Goal: Book appointment/travel/reservation

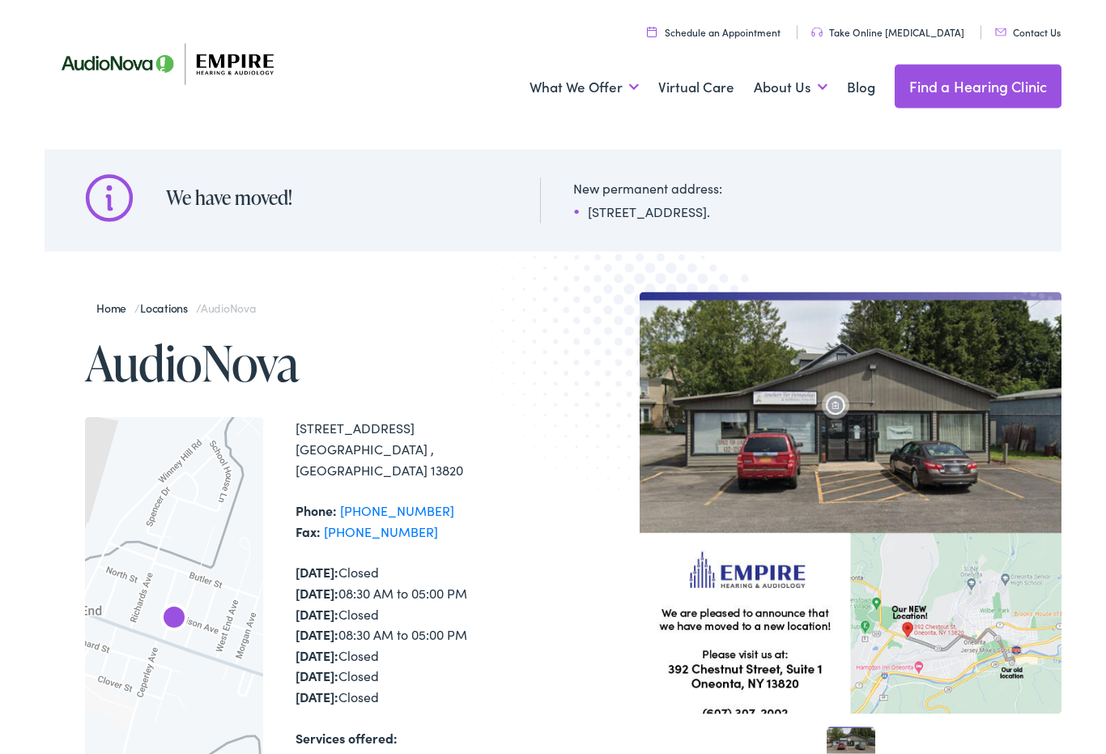
click at [903, 456] on img at bounding box center [851, 503] width 423 height 423
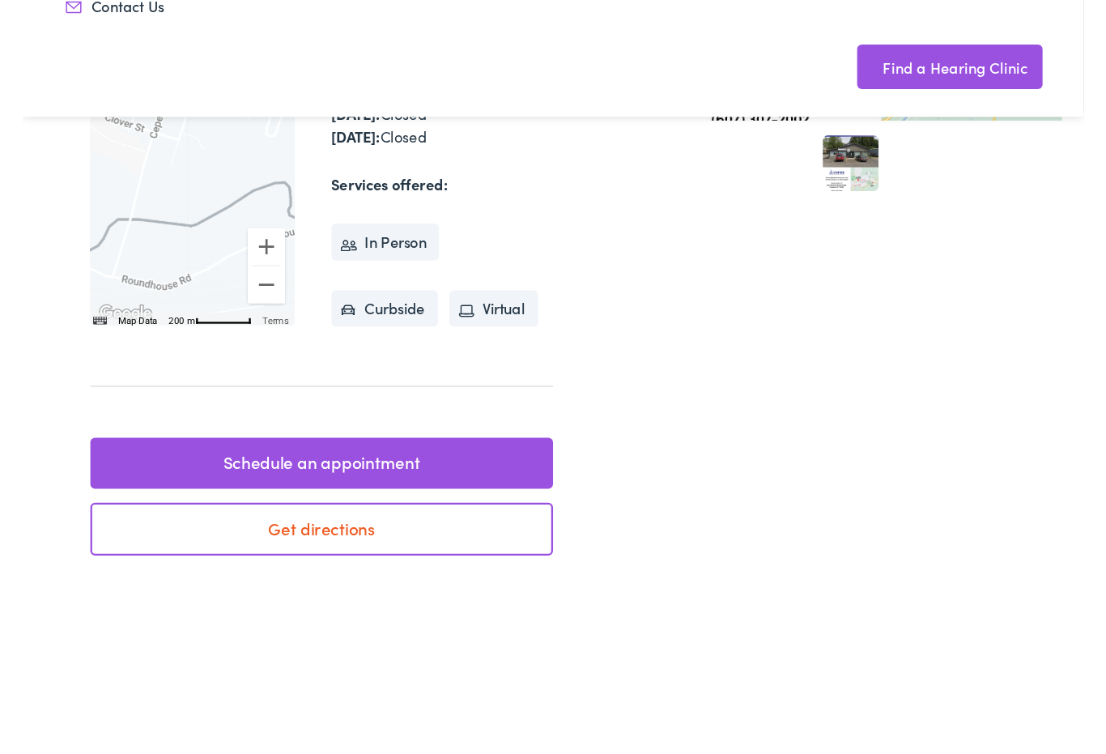
scroll to position [424, 0]
click at [215, 478] on link "Schedule an appointment" at bounding box center [261, 500] width 404 height 45
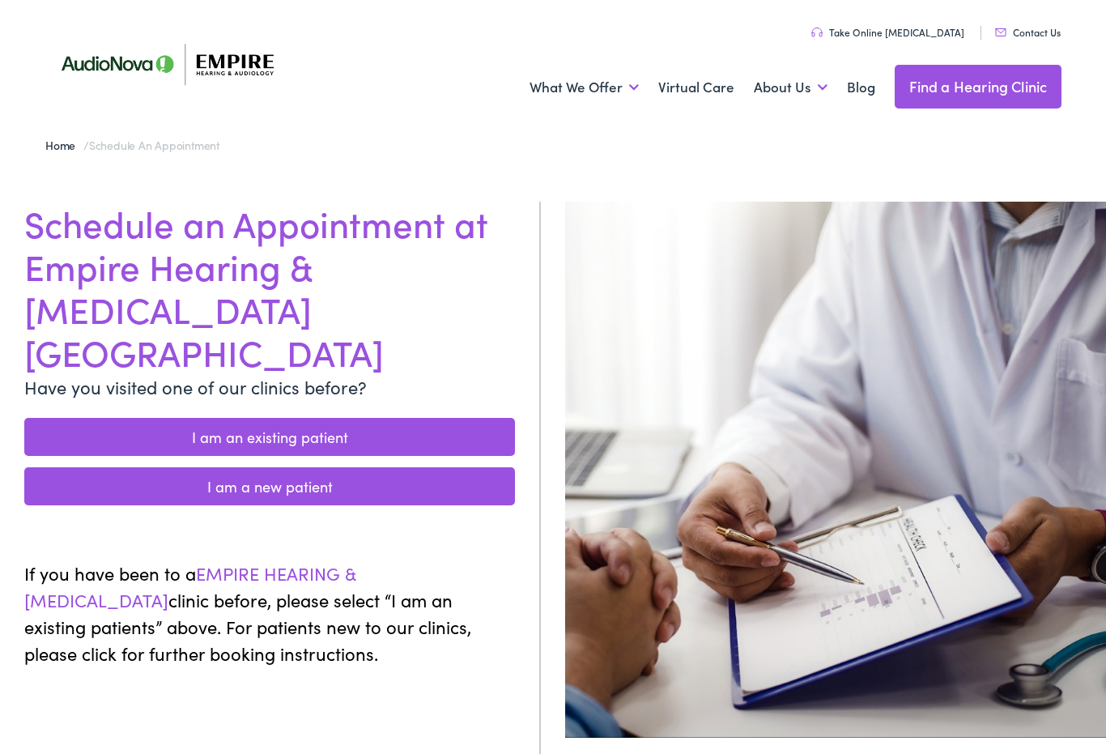
click at [323, 467] on link "I am a new patient" at bounding box center [269, 486] width 491 height 38
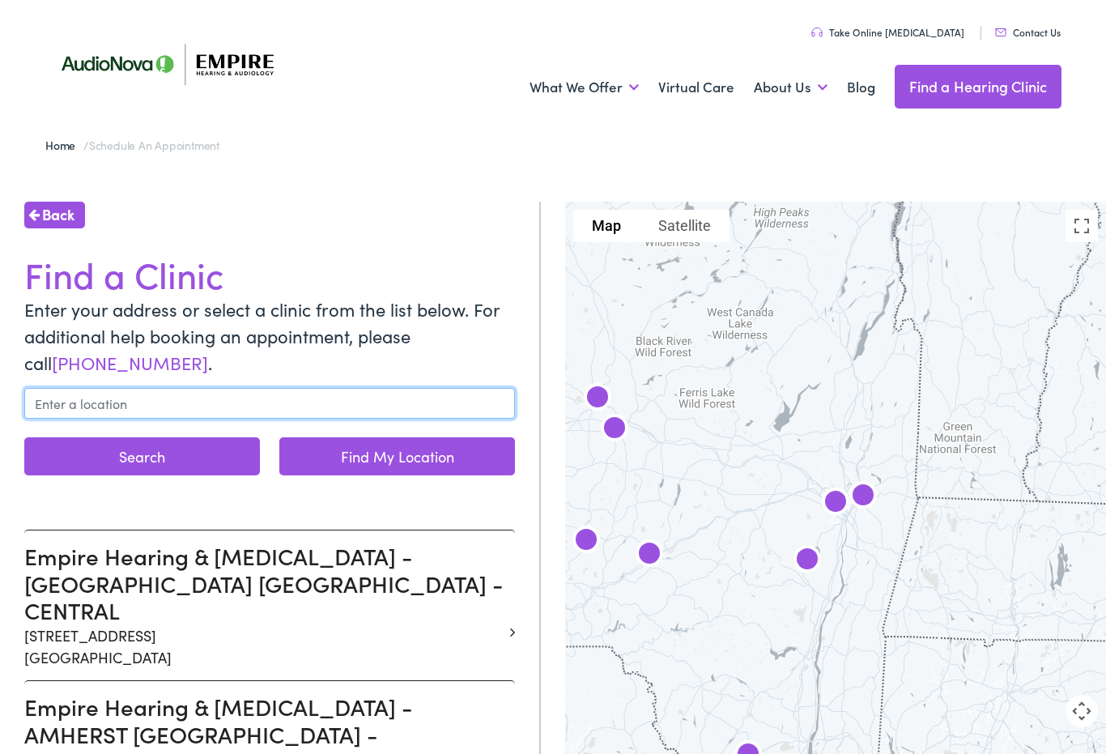
click at [140, 406] on input "text" at bounding box center [269, 403] width 491 height 31
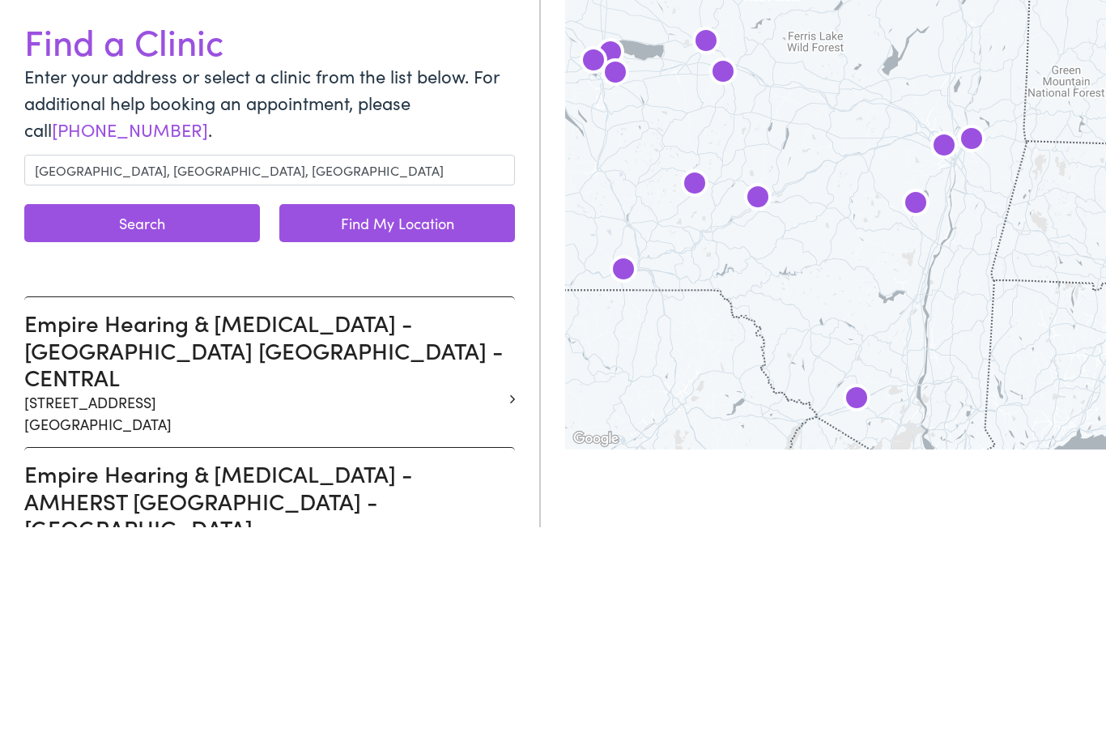
scroll to position [227, 0]
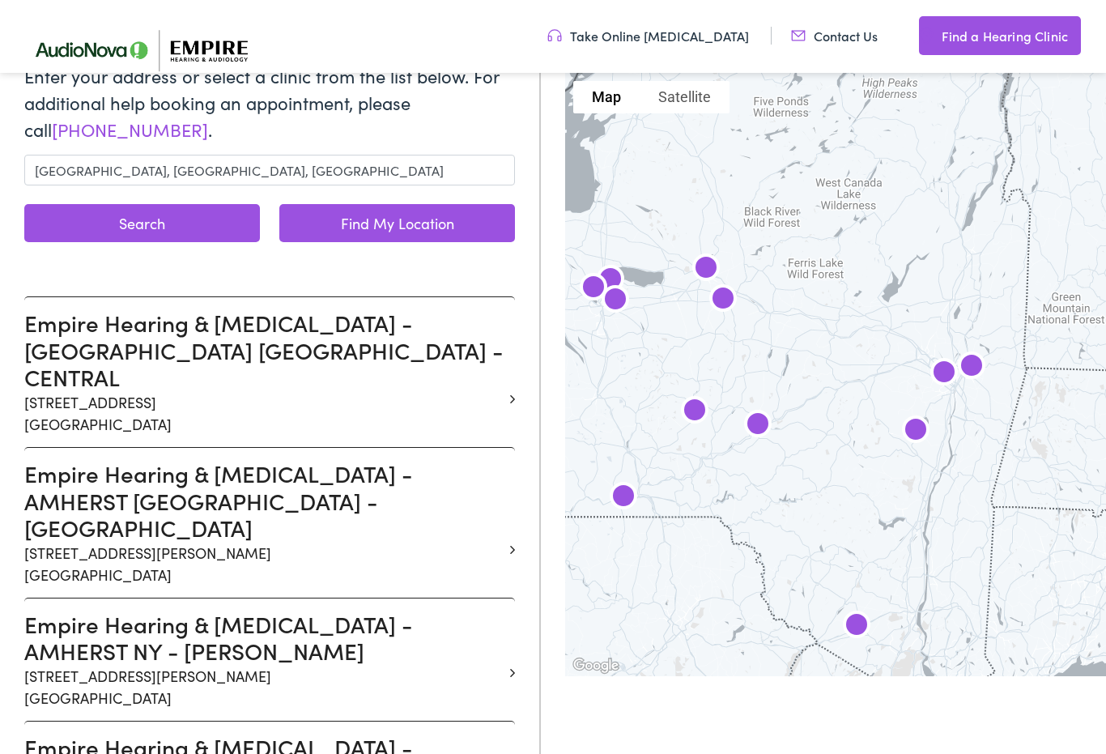
click at [163, 223] on button "Search" at bounding box center [142, 223] width 236 height 38
click at [160, 220] on button "Search" at bounding box center [142, 223] width 236 height 38
click at [138, 232] on button "Search" at bounding box center [142, 223] width 236 height 38
click at [398, 224] on link "Find My Location" at bounding box center [397, 223] width 236 height 38
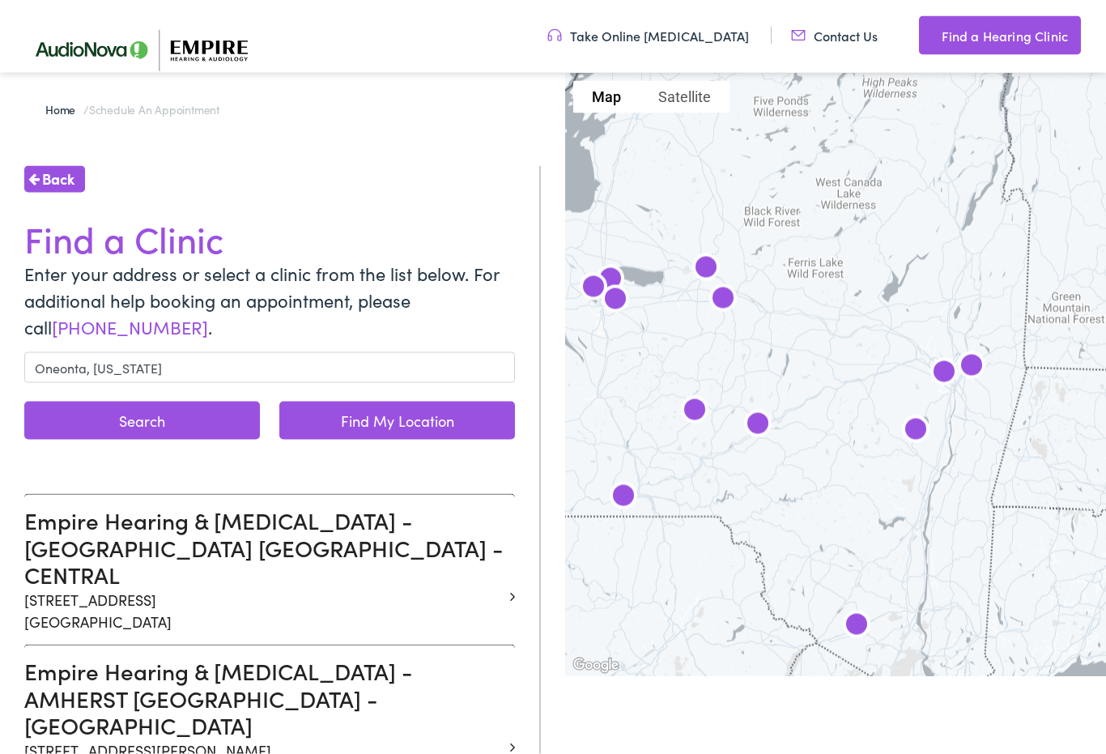
scroll to position [0, 0]
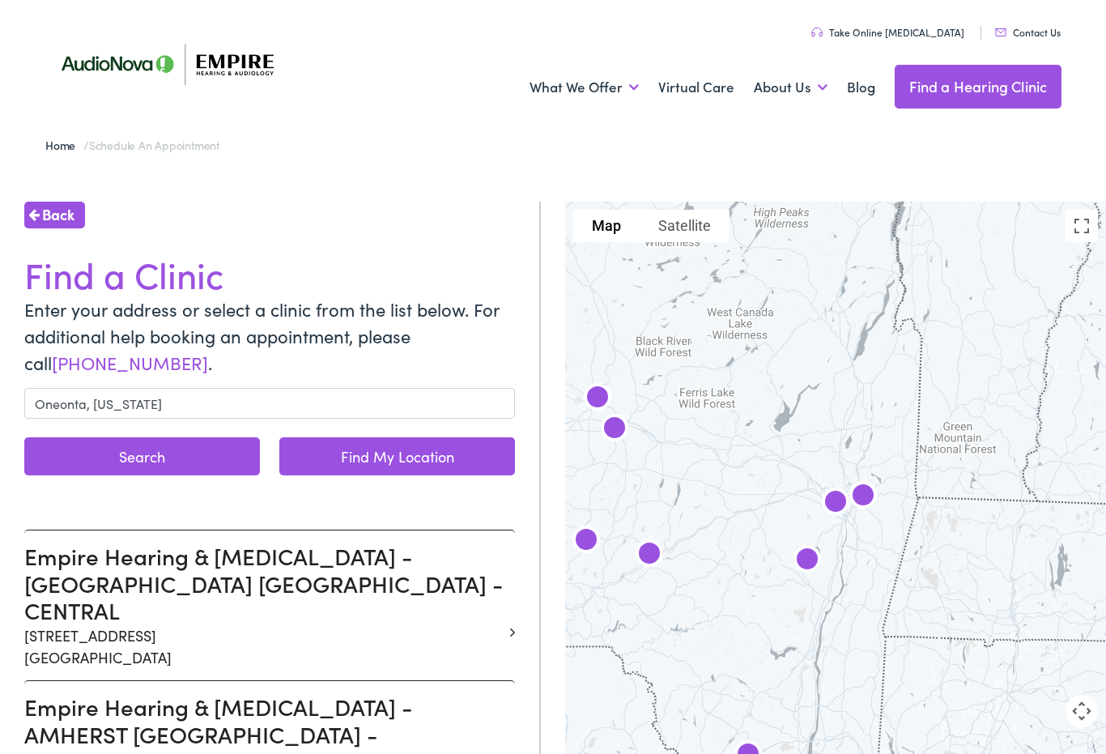
click at [185, 427] on form "Oneonta, [US_STATE] Search Find My Location" at bounding box center [269, 434] width 491 height 93
click at [181, 401] on input "Oneonta, [US_STATE]" at bounding box center [269, 403] width 491 height 31
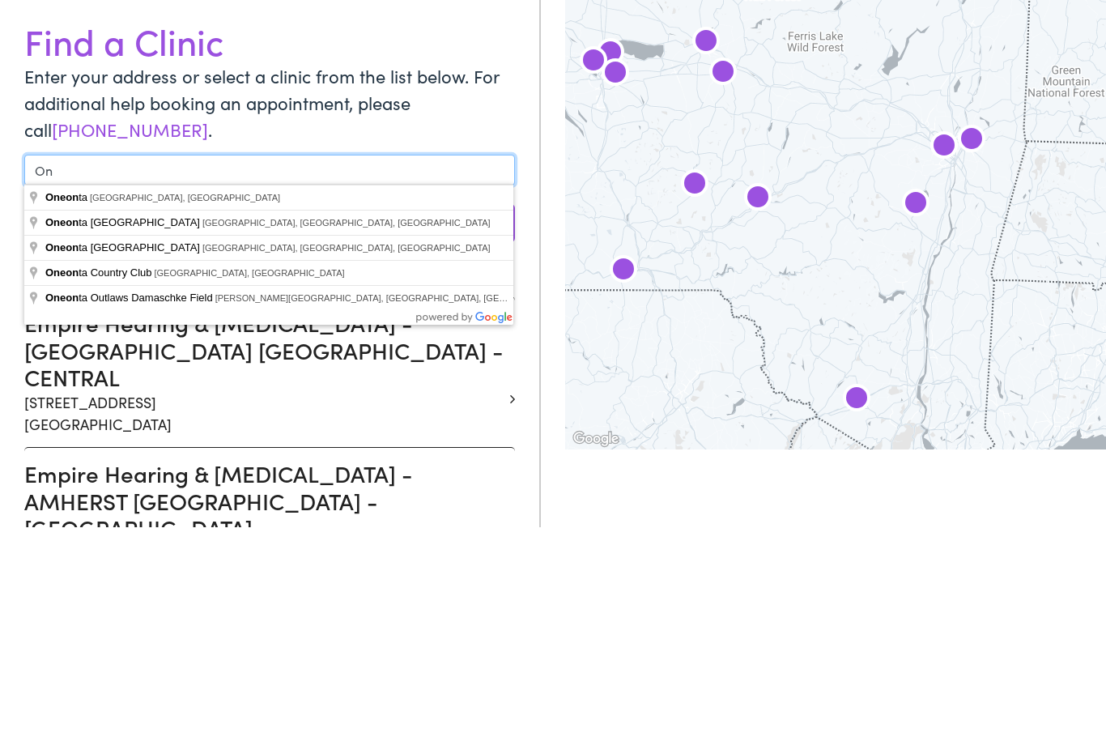
type input "O"
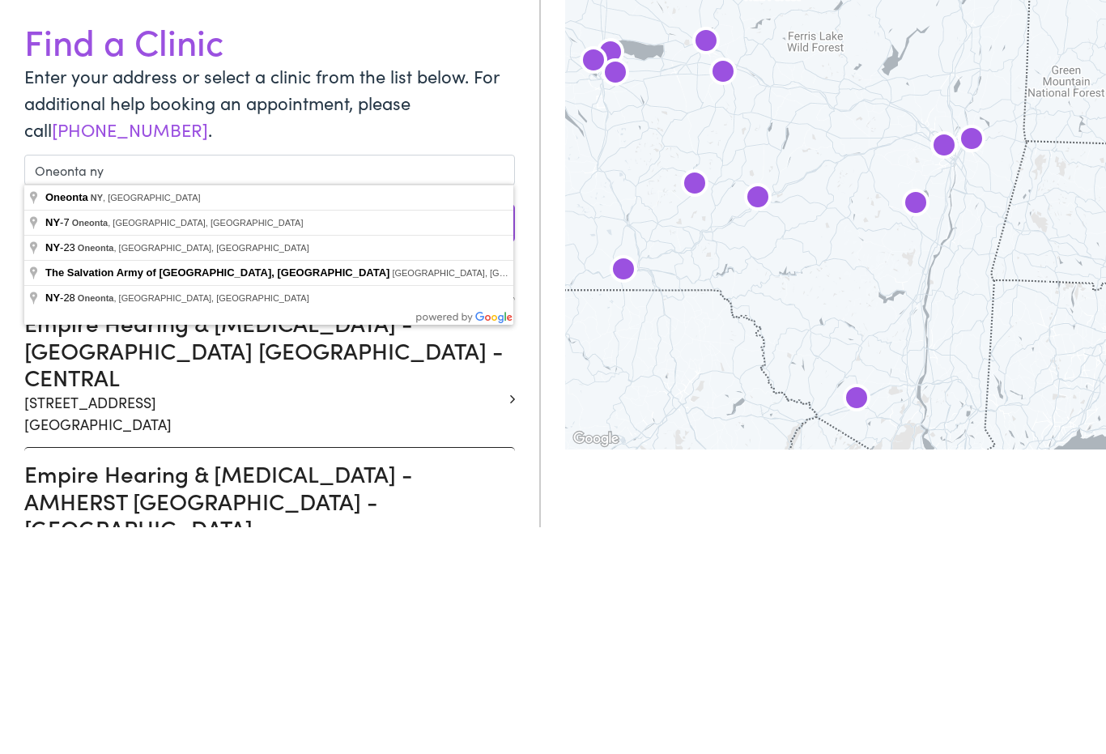
type input "[GEOGRAPHIC_DATA], [GEOGRAPHIC_DATA], [GEOGRAPHIC_DATA]"
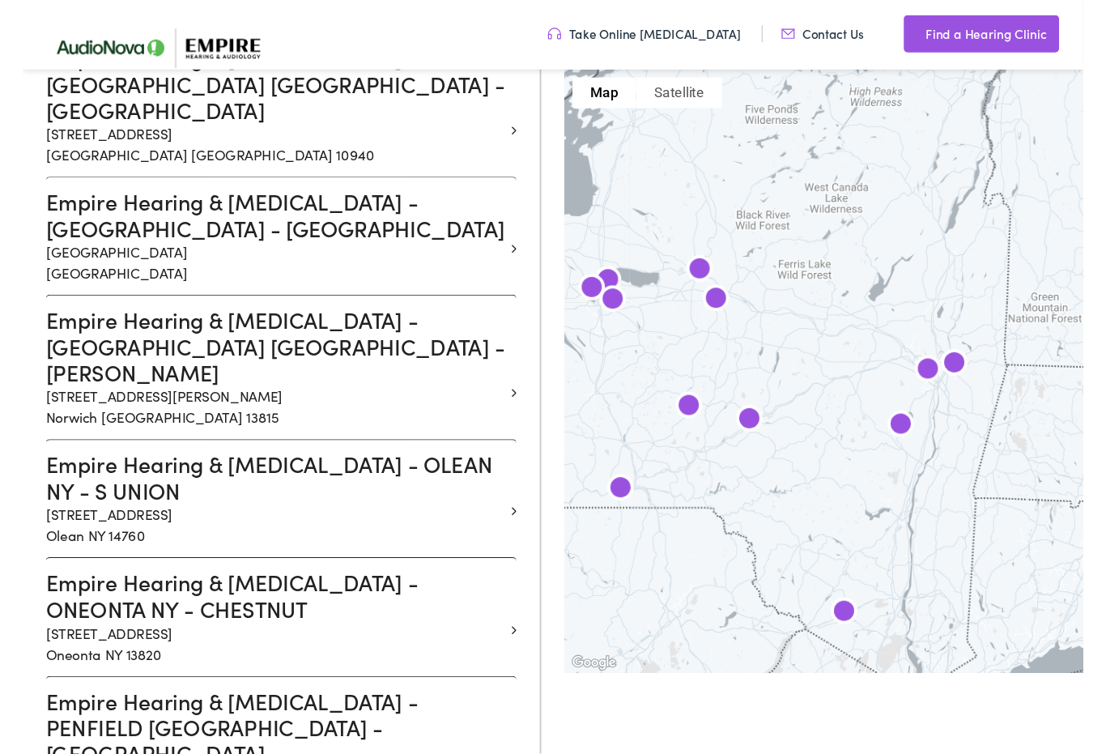
scroll to position [2293, 0]
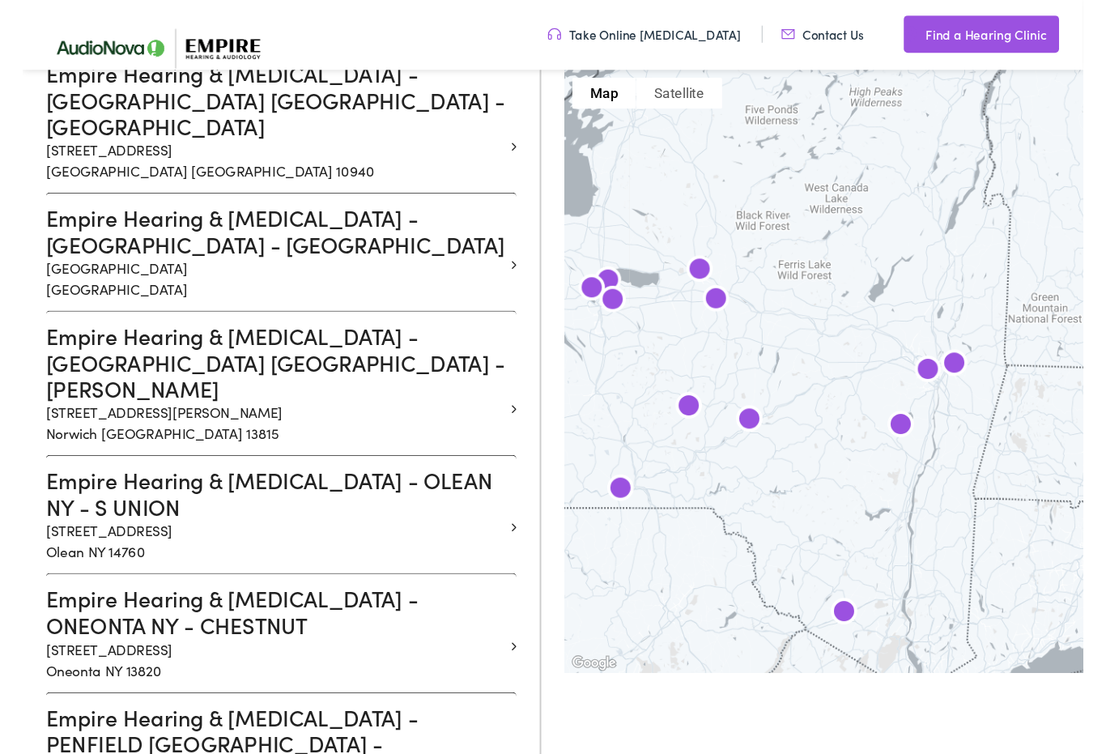
click at [85, 666] on p "[STREET_ADDRESS]" at bounding box center [263, 688] width 479 height 44
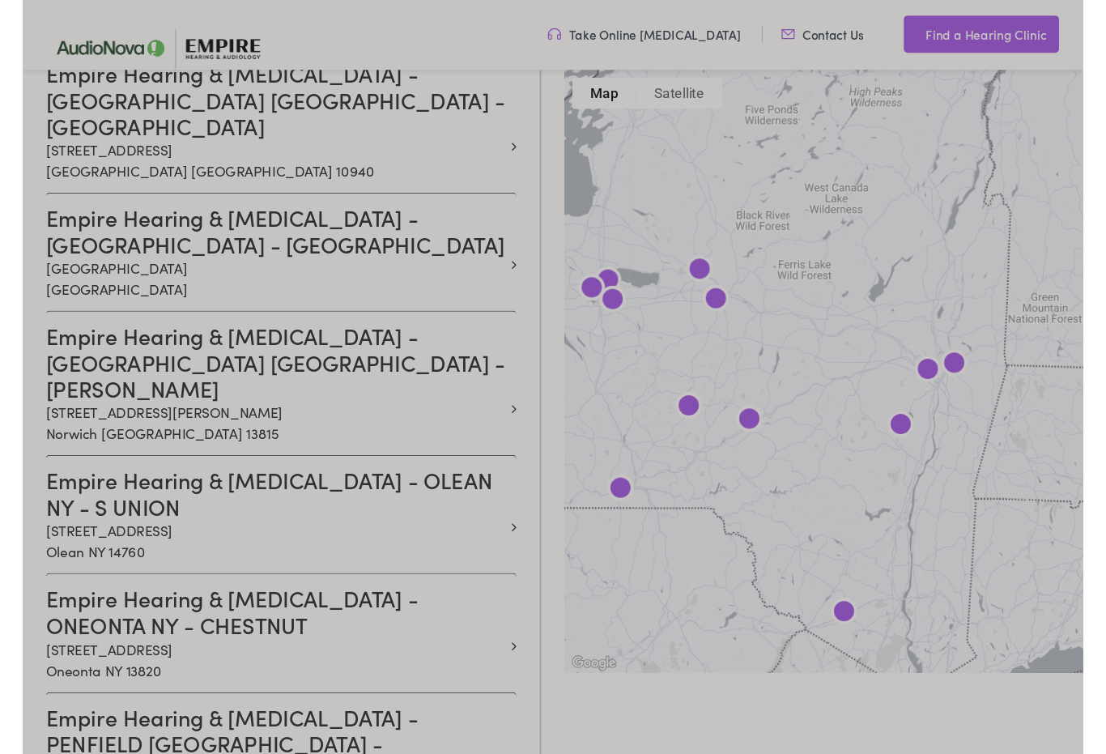
click at [96, 384] on div at bounding box center [553, 86] width 1106 height 4369
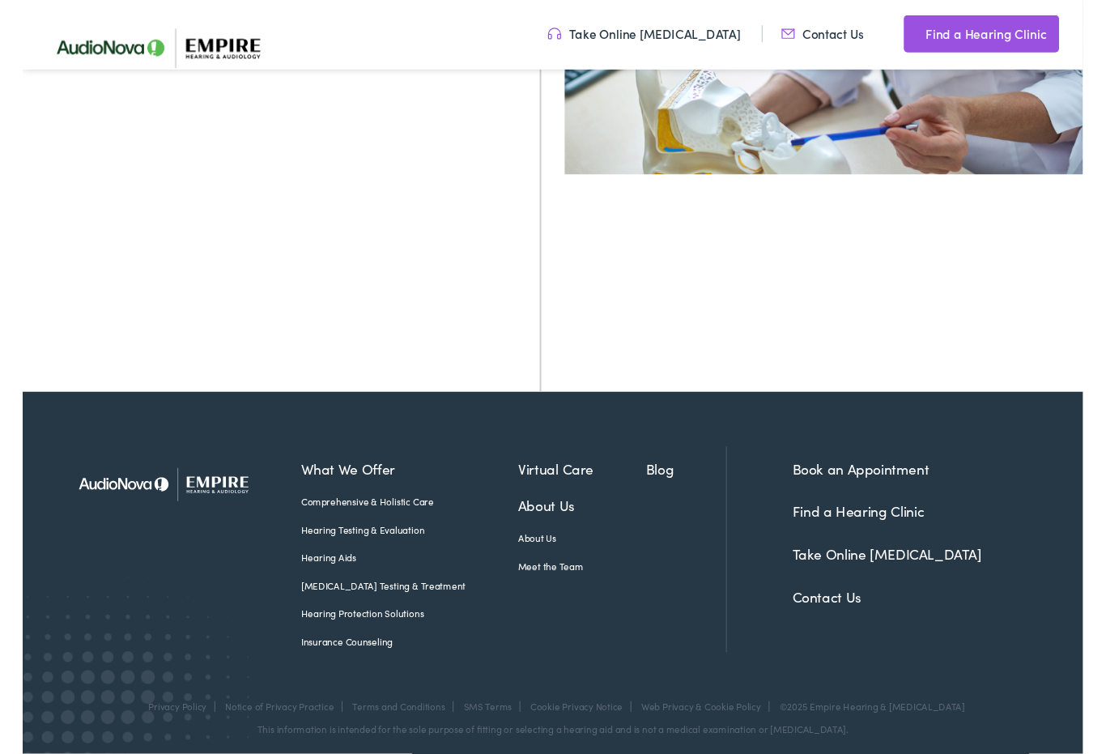
scroll to position [575, 0]
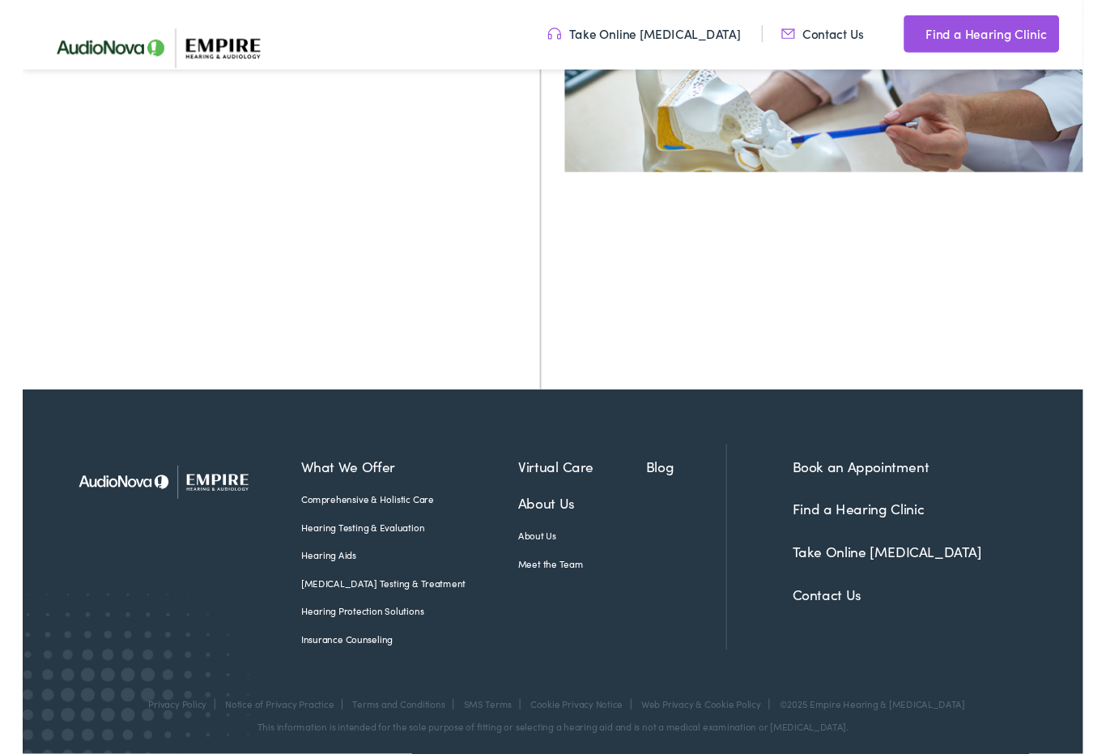
click at [387, 557] on link "Hearing Testing & Evaluation" at bounding box center [404, 550] width 227 height 15
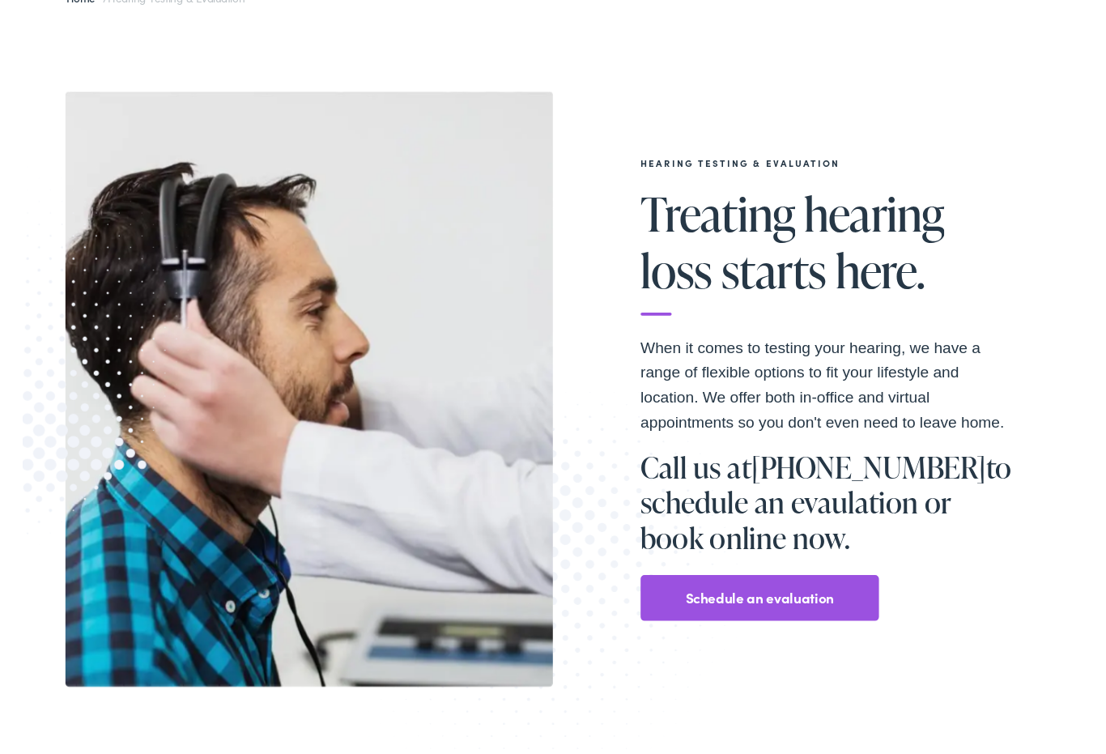
scroll to position [148, 0]
click at [782, 623] on link "Schedule an evaluation" at bounding box center [769, 623] width 155 height 26
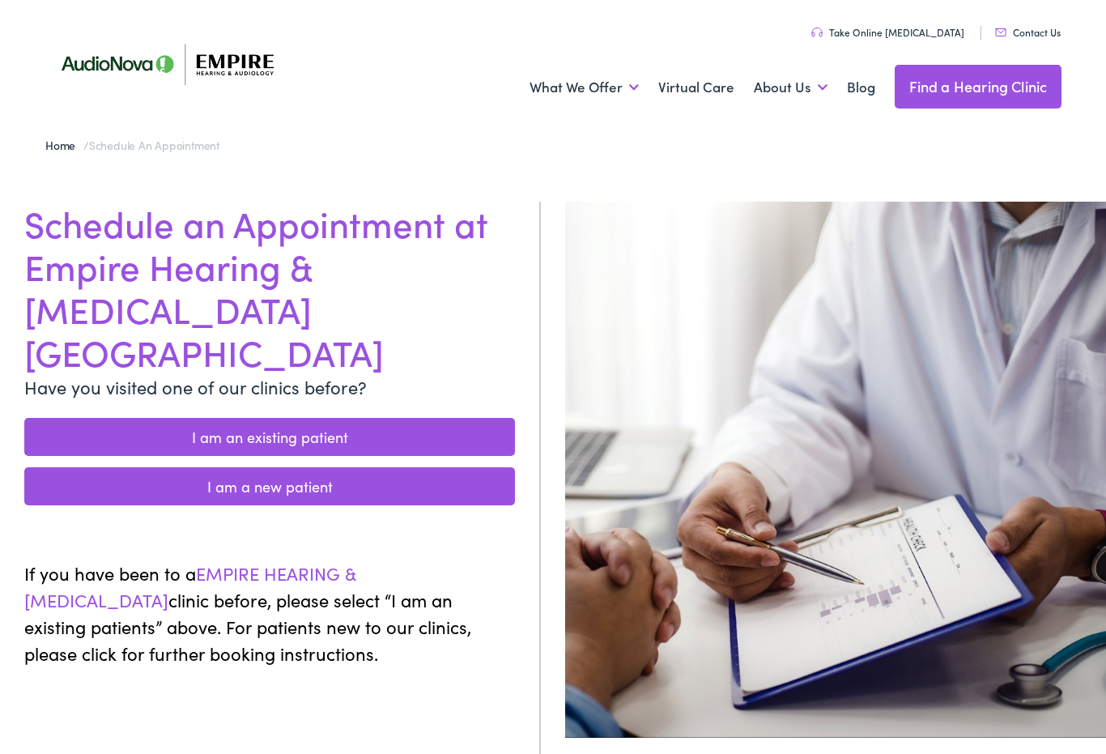
click at [335, 467] on link "I am a new patient" at bounding box center [269, 486] width 491 height 38
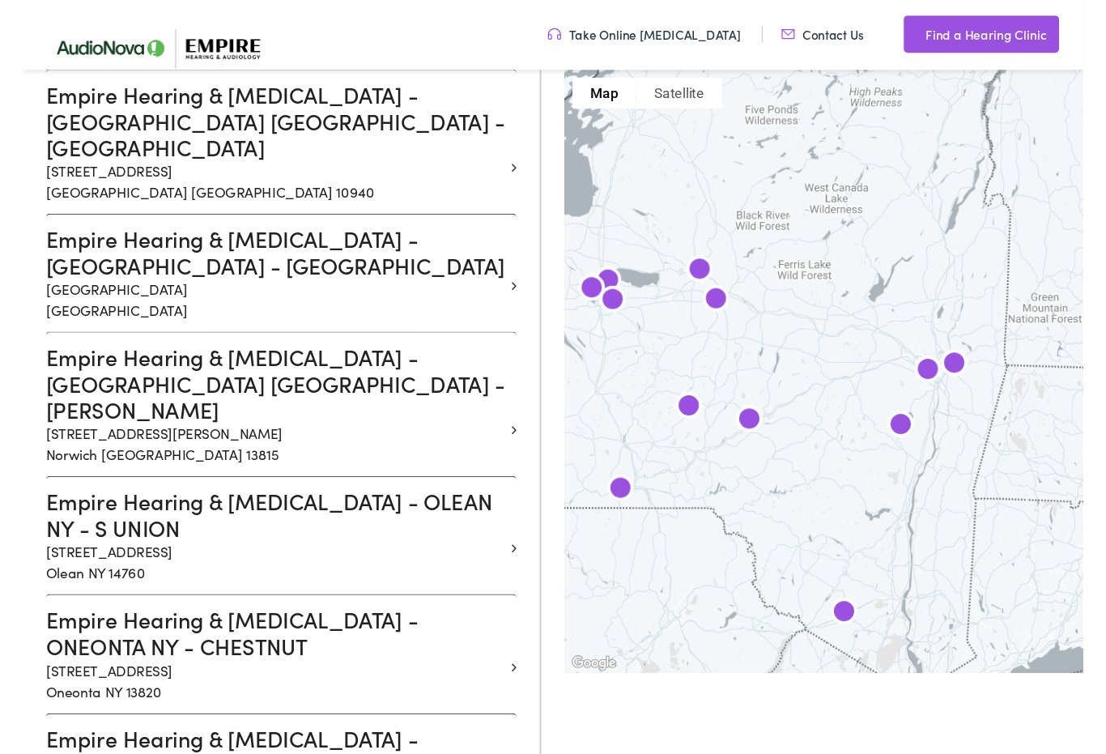
scroll to position [2270, 0]
click at [101, 688] on p "392 Chestnut Street Suite 1 Oneonta NY 13820" at bounding box center [263, 710] width 479 height 44
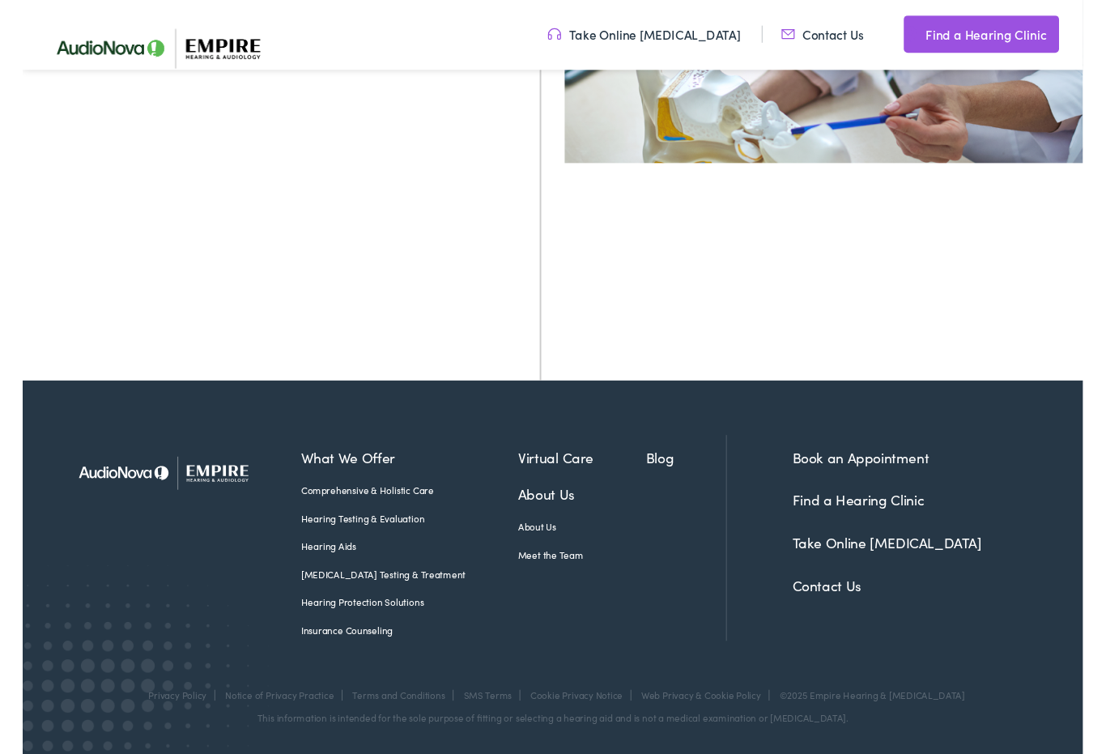
scroll to position [580, 0]
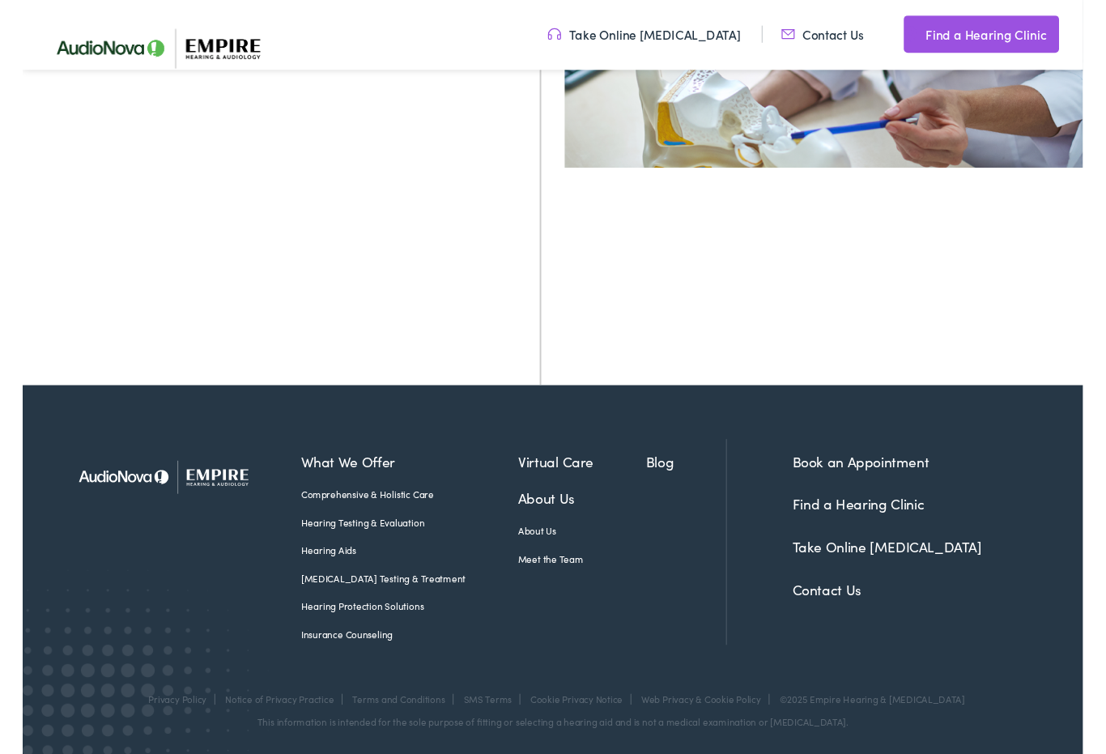
click at [884, 492] on link "Book an Appointment" at bounding box center [874, 481] width 143 height 20
